Goal: Information Seeking & Learning: Learn about a topic

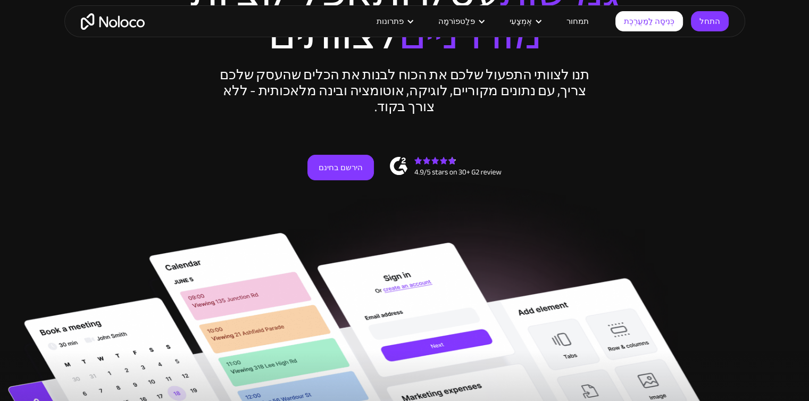
drag, startPoint x: 289, startPoint y: 104, endPoint x: 287, endPoint y: 180, distance: 76.6
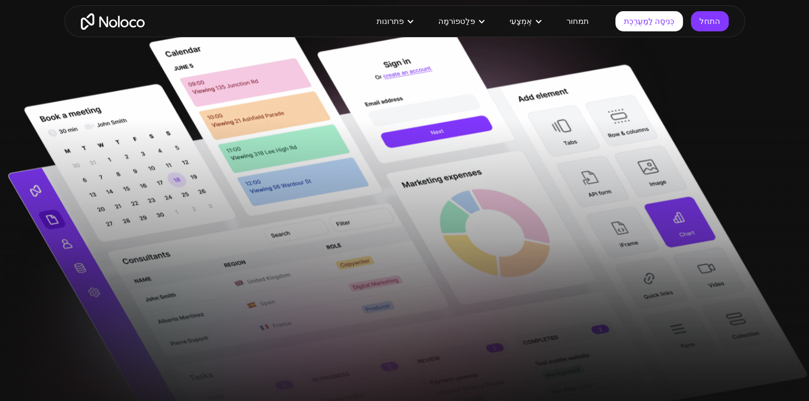
drag, startPoint x: 169, startPoint y: 120, endPoint x: 168, endPoint y: 221, distance: 101.6
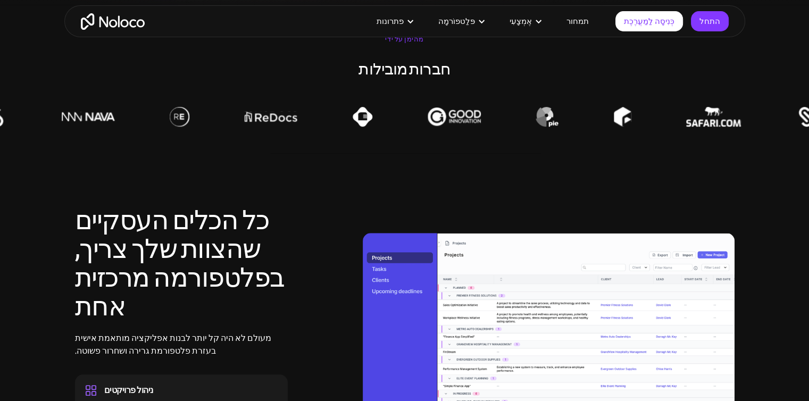
drag, startPoint x: 153, startPoint y: 112, endPoint x: 167, endPoint y: 277, distance: 165.5
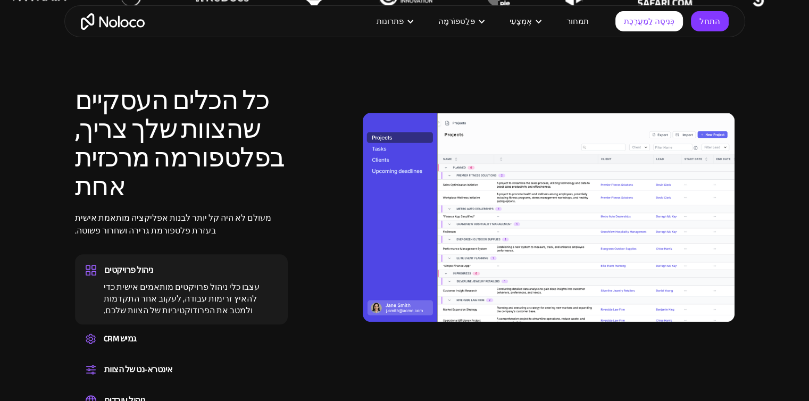
scroll to position [904, 0]
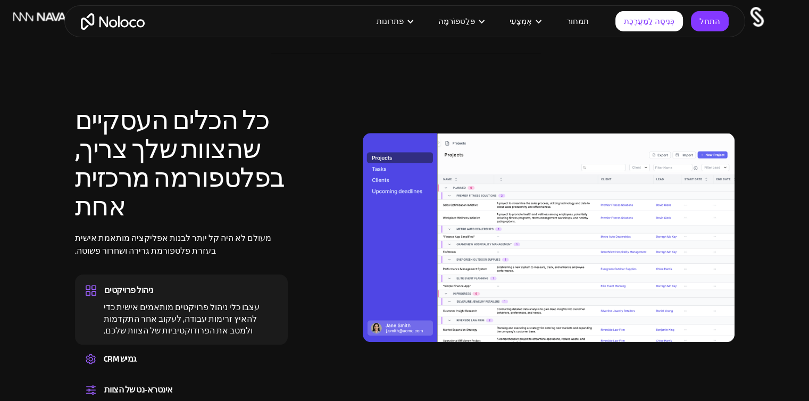
drag, startPoint x: 341, startPoint y: 224, endPoint x: 335, endPoint y: 176, distance: 48.8
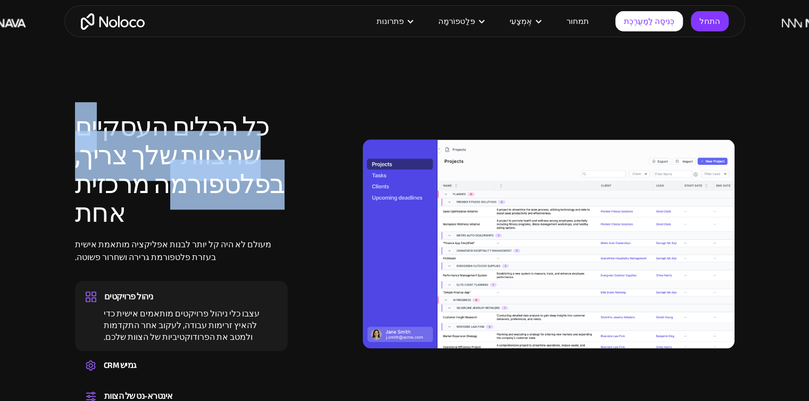
drag, startPoint x: 162, startPoint y: 190, endPoint x: 95, endPoint y: 126, distance: 92.6
click at [95, 126] on font "כל הכלים העסקיים שהצוות שלך צריך, בפלטפורמה מרכזית אחת" at bounding box center [180, 170] width 210 height 136
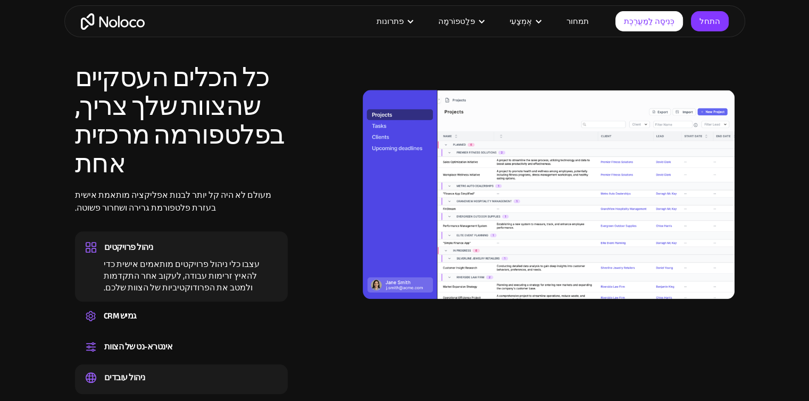
drag, startPoint x: 234, startPoint y: 103, endPoint x: 248, endPoint y: 242, distance: 139.1
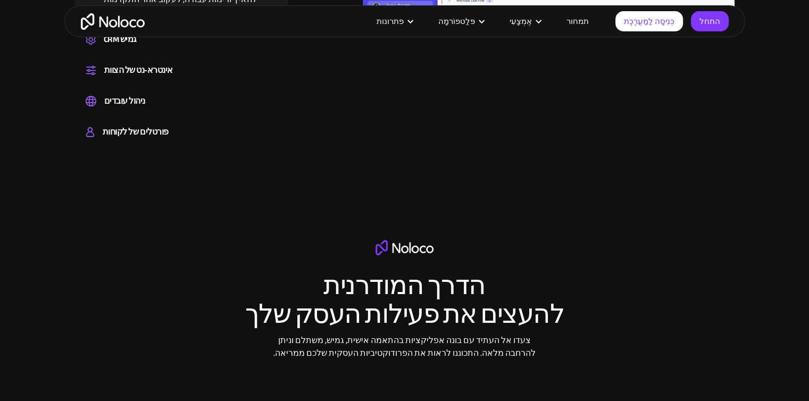
drag, startPoint x: 234, startPoint y: 231, endPoint x: 228, endPoint y: 175, distance: 56.8
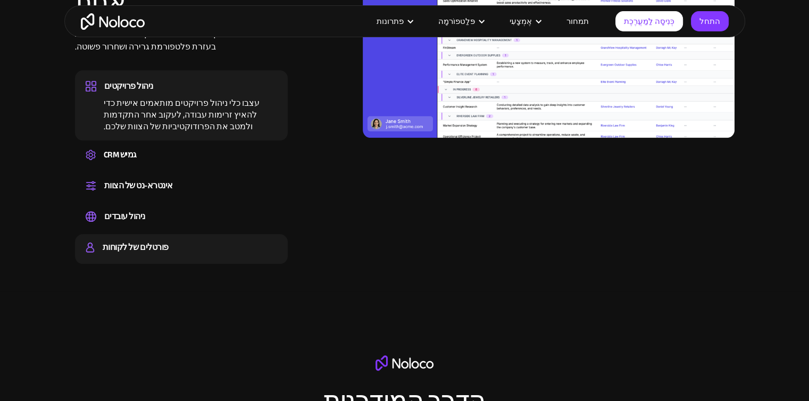
drag, startPoint x: 204, startPoint y: 225, endPoint x: 187, endPoint y: 174, distance: 53.3
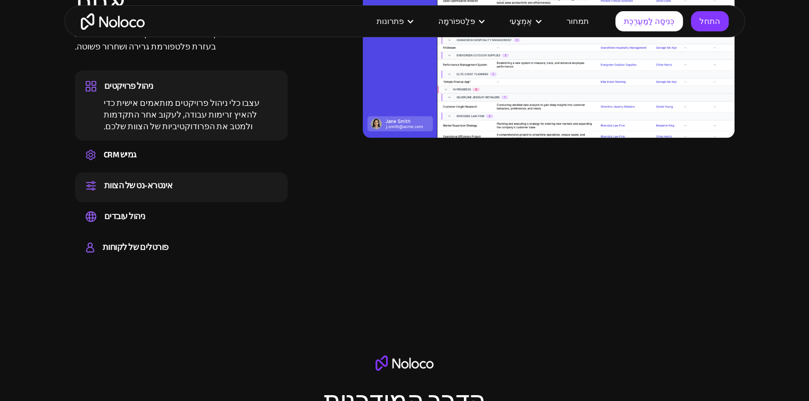
scroll to position [1100, 0]
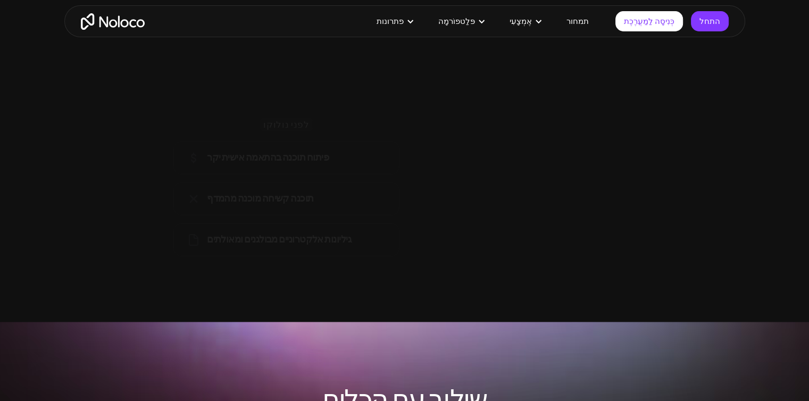
drag, startPoint x: 323, startPoint y: 119, endPoint x: 373, endPoint y: 260, distance: 149.8
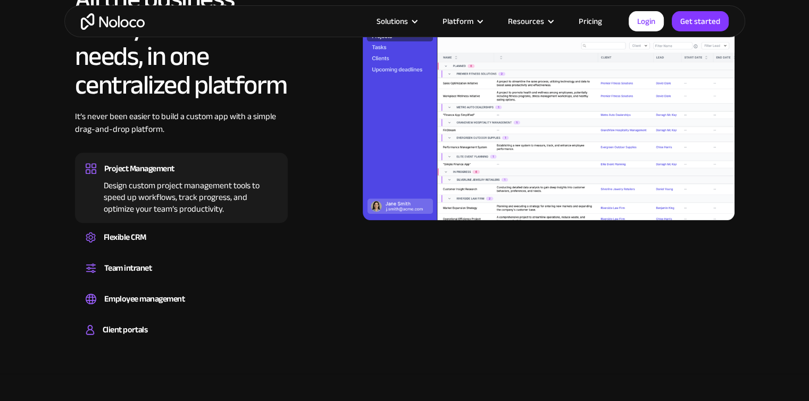
drag, startPoint x: 225, startPoint y: 194, endPoint x: 250, endPoint y: 113, distance: 84.5
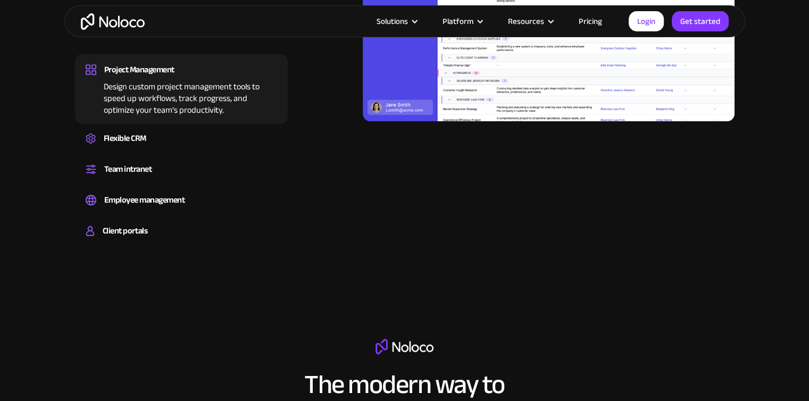
drag, startPoint x: 279, startPoint y: 171, endPoint x: 284, endPoint y: 244, distance: 73.1
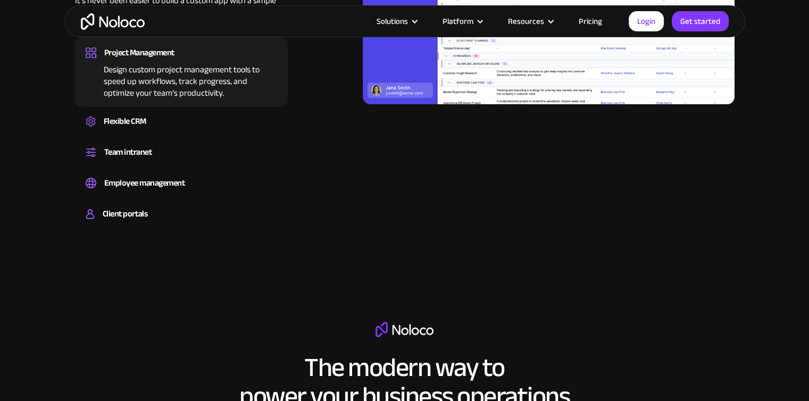
drag, startPoint x: 263, startPoint y: 301, endPoint x: 430, endPoint y: 215, distance: 187.5
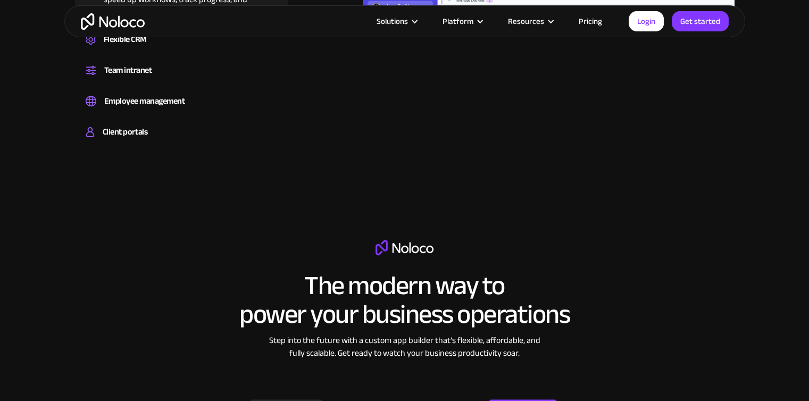
drag, startPoint x: 261, startPoint y: 348, endPoint x: 266, endPoint y: 413, distance: 65.1
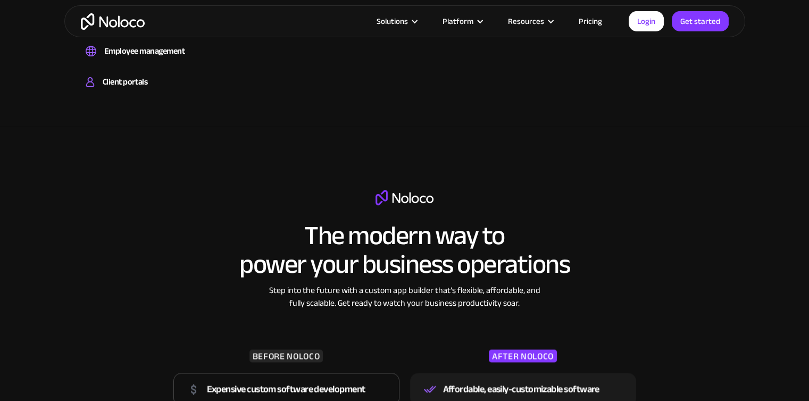
click at [588, 16] on link "Pricing" at bounding box center [591, 21] width 50 height 14
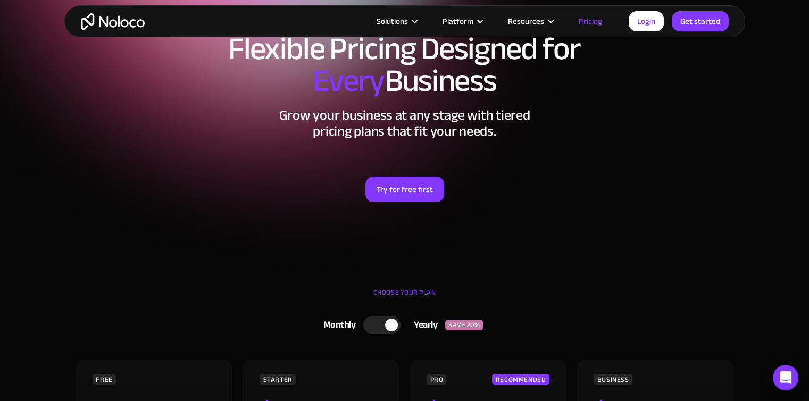
scroll to position [198, 0]
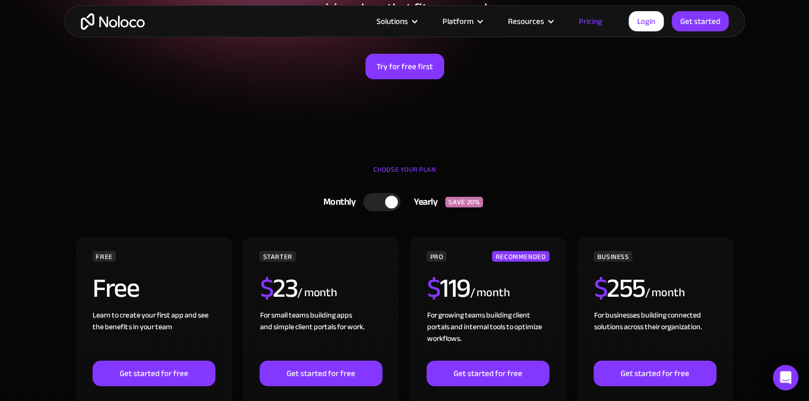
drag, startPoint x: 175, startPoint y: 169, endPoint x: 198, endPoint y: 258, distance: 92.5
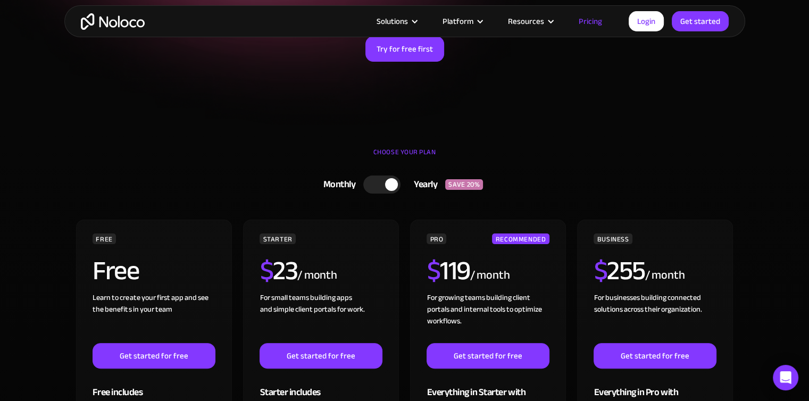
click at [375, 194] on link "Monthly Yearly SAVE 20%" at bounding box center [405, 185] width 330 height 28
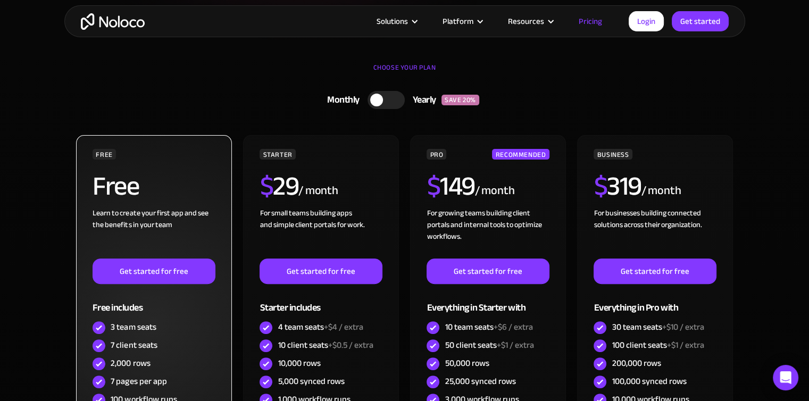
drag, startPoint x: 167, startPoint y: 106, endPoint x: 175, endPoint y: 157, distance: 52.1
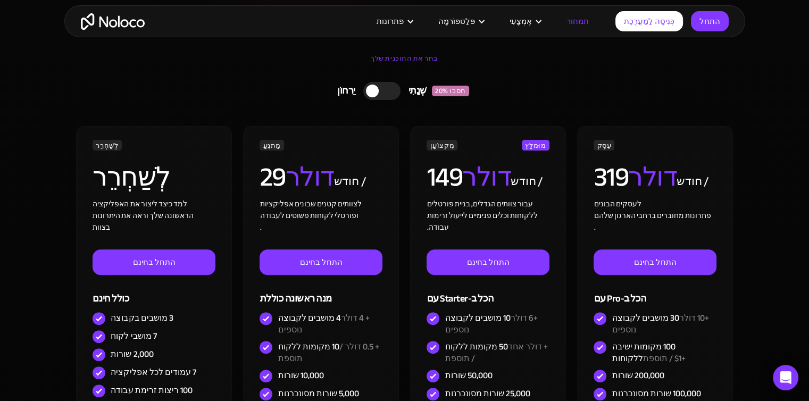
click at [44, 215] on section "בחר את התוכנית שלך יַרחוֹן שְׁנָתִי חסכו 20% יַרחוֹן שְׁנָתִי חסכו 20% לְשַׁחְר…" at bounding box center [404, 330] width 809 height 580
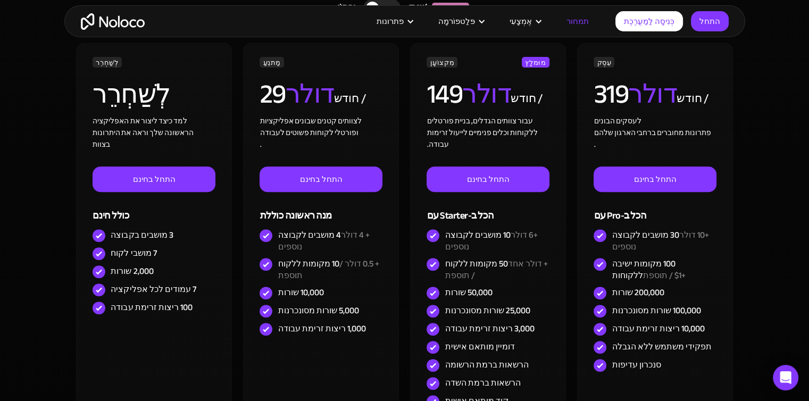
drag, startPoint x: 57, startPoint y: 184, endPoint x: 70, endPoint y: 234, distance: 51.0
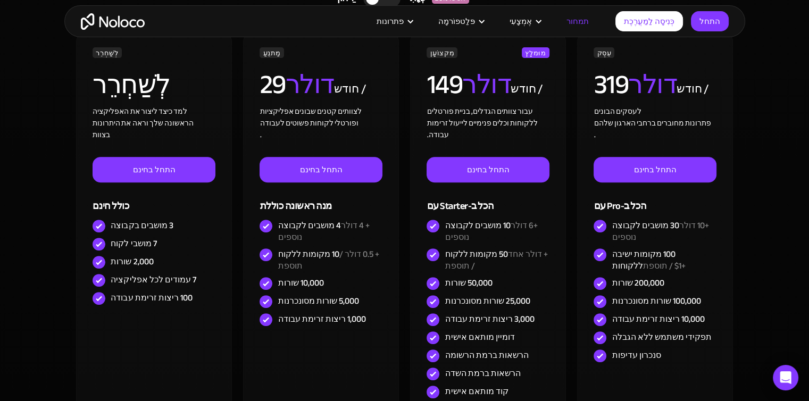
click at [70, 234] on div "בחר את התוכנית שלך יַרחוֹן שְׁנָתִי חסכו 20% יַרחוֹן שְׁנָתִי חסכו 20% לְשַׁחְר…" at bounding box center [404, 221] width 681 height 548
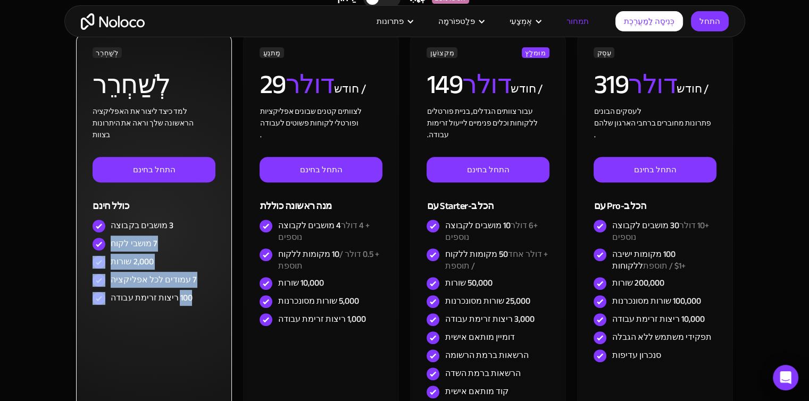
drag, startPoint x: 200, startPoint y: 292, endPoint x: 109, endPoint y: 238, distance: 105.7
click at [109, 238] on div "לְשַׁחְרֵר לְשַׁחְרֵר למד כיצד ליצור את האפליקציה הראשונה שלך וראה את היתרונות …" at bounding box center [154, 177] width 122 height 260
click at [109, 238] on div "7 מושבי לקוח" at bounding box center [154, 244] width 122 height 18
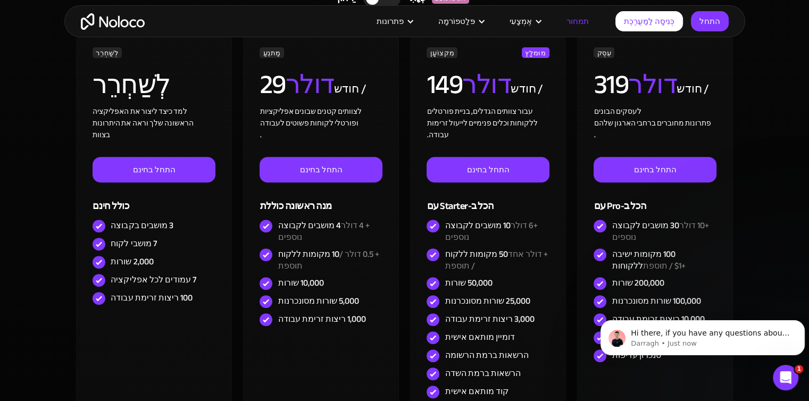
scroll to position [0, 0]
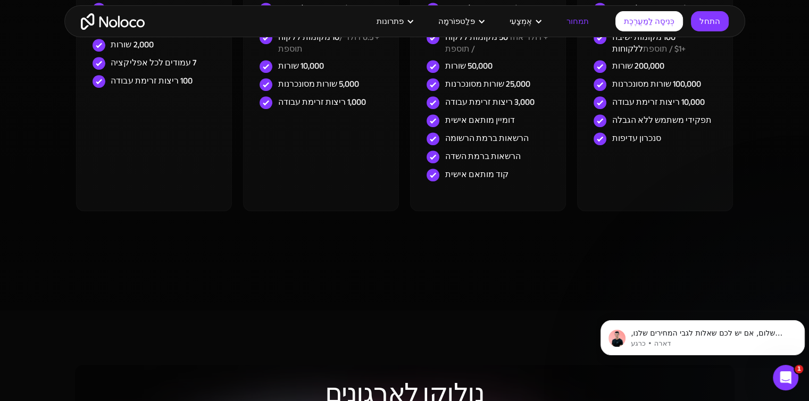
drag, startPoint x: 403, startPoint y: 260, endPoint x: 404, endPoint y: 319, distance: 58.5
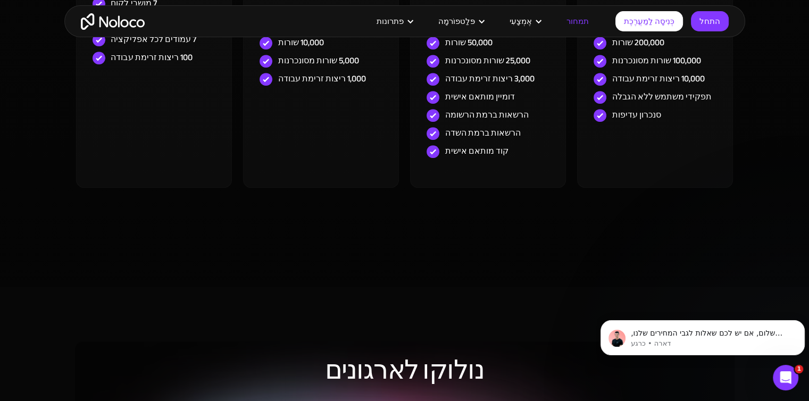
drag, startPoint x: 410, startPoint y: 301, endPoint x: 404, endPoint y: 279, distance: 22.5
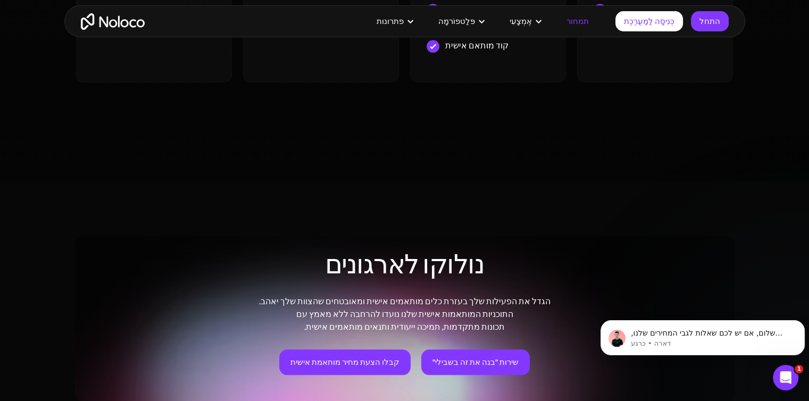
drag, startPoint x: 404, startPoint y: 279, endPoint x: 404, endPoint y: 359, distance: 79.3
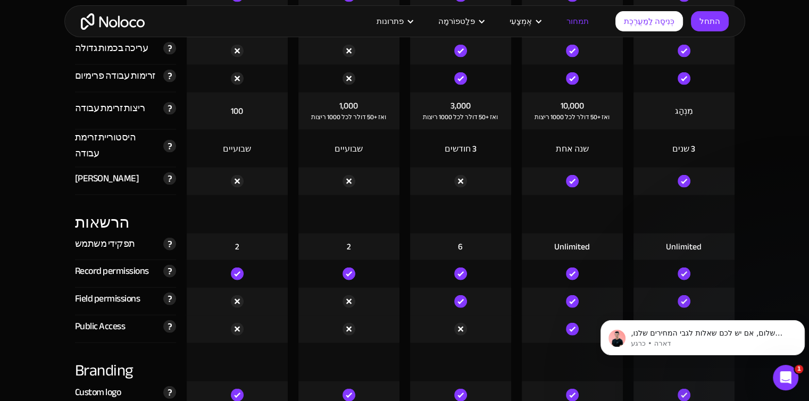
drag, startPoint x: 395, startPoint y: 198, endPoint x: 400, endPoint y: 341, distance: 142.1
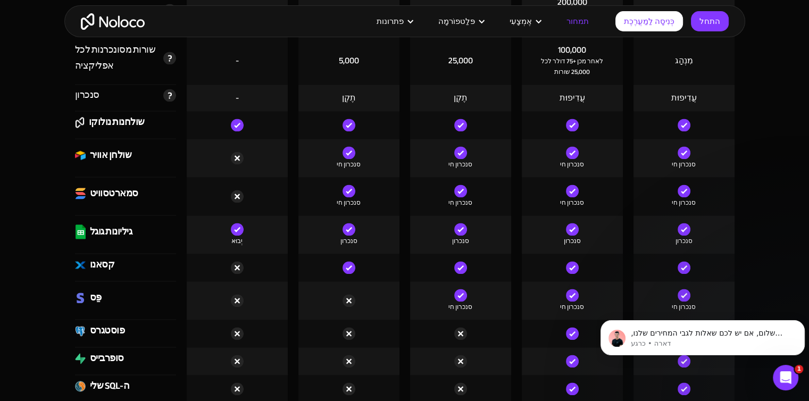
drag, startPoint x: 393, startPoint y: 256, endPoint x: 397, endPoint y: 198, distance: 58.1
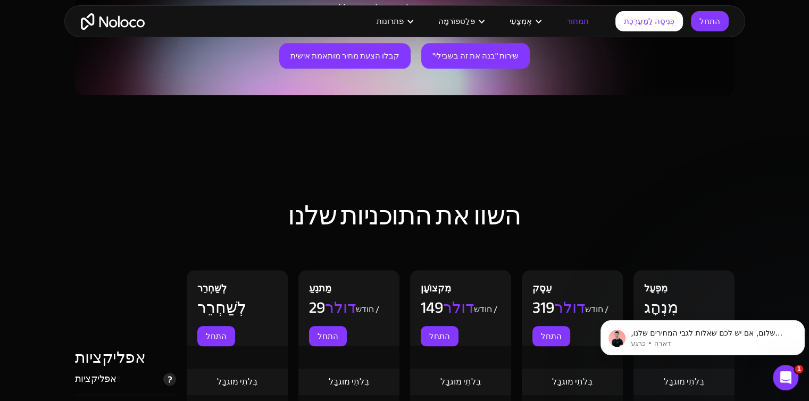
drag, startPoint x: 374, startPoint y: 290, endPoint x: 368, endPoint y: 172, distance: 118.3
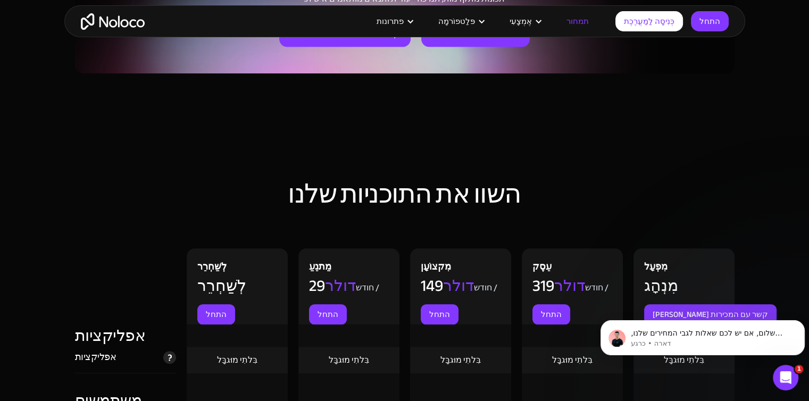
drag, startPoint x: 356, startPoint y: 251, endPoint x: 357, endPoint y: 277, distance: 26.1
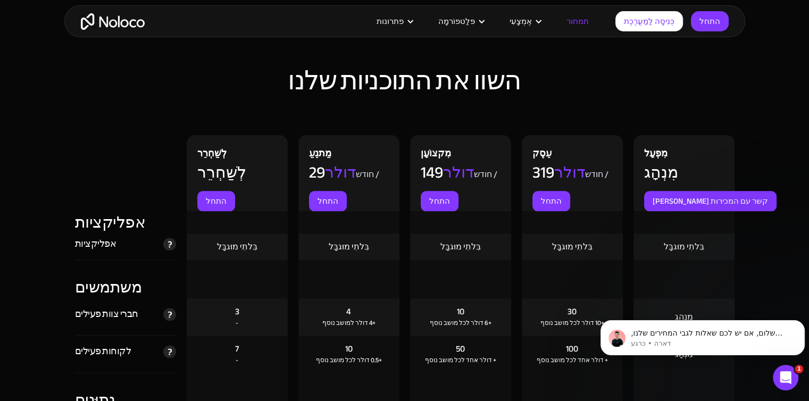
scroll to position [1251, 0]
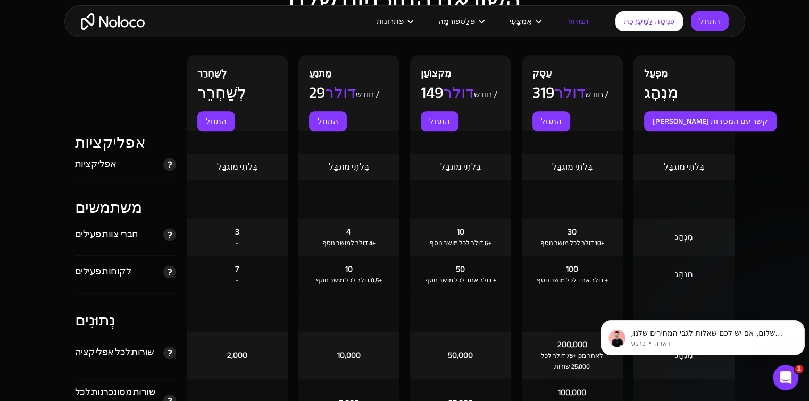
drag, startPoint x: 273, startPoint y: 142, endPoint x: 283, endPoint y: 217, distance: 75.6
click at [322, 228] on div "4 +4 דולר למושב נוסף" at bounding box center [348, 237] width 101 height 37
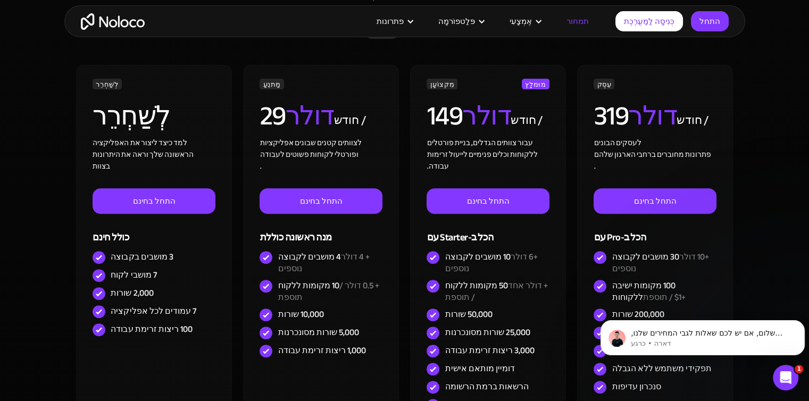
drag, startPoint x: 156, startPoint y: 252, endPoint x: 162, endPoint y: 113, distance: 138.5
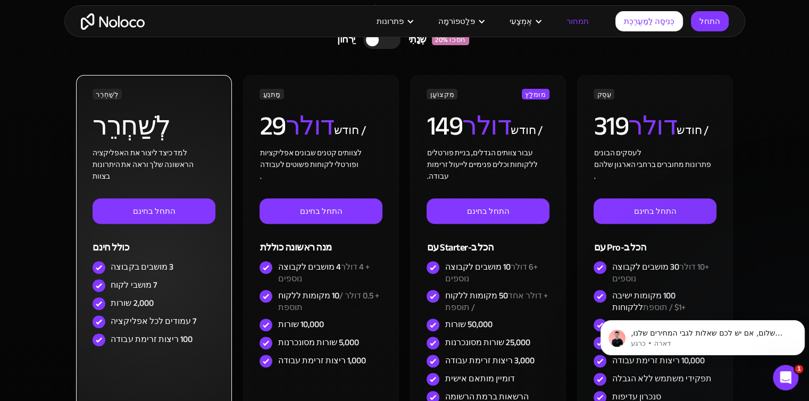
scroll to position [298, 0]
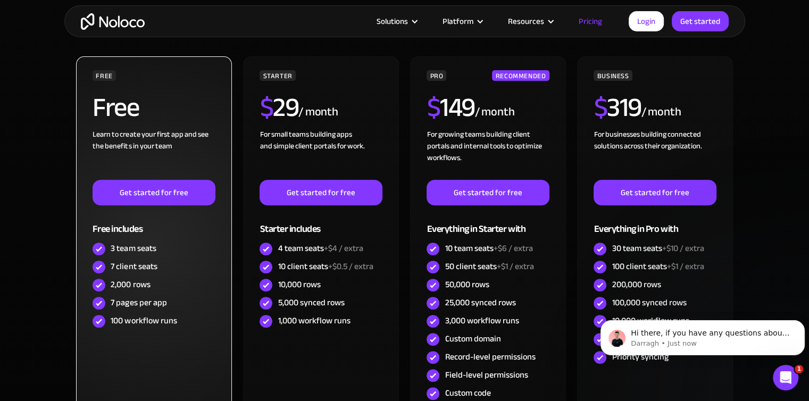
drag, startPoint x: 45, startPoint y: 84, endPoint x: 51, endPoint y: 129, distance: 45.1
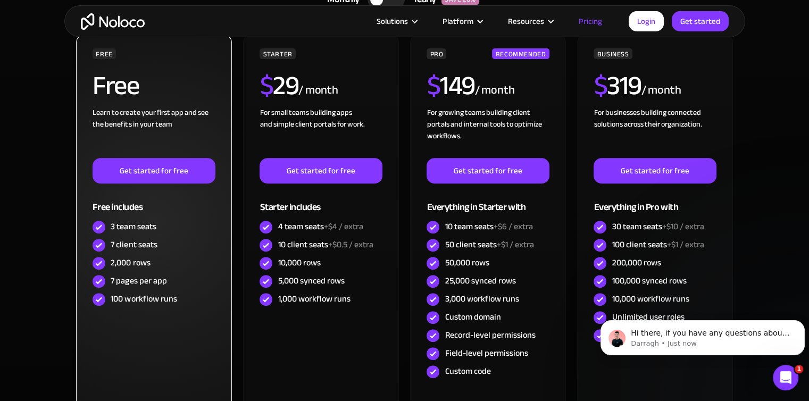
scroll to position [381, 0]
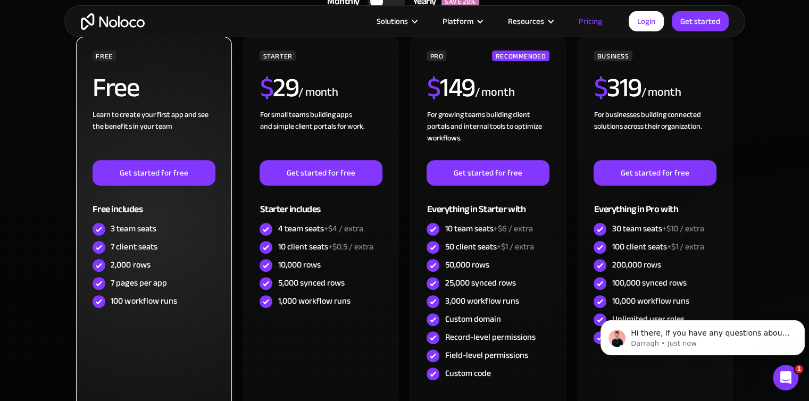
drag, startPoint x: 45, startPoint y: 98, endPoint x: 49, endPoint y: 79, distance: 19.6
